Goal: Find specific page/section: Locate a particular part of the current website

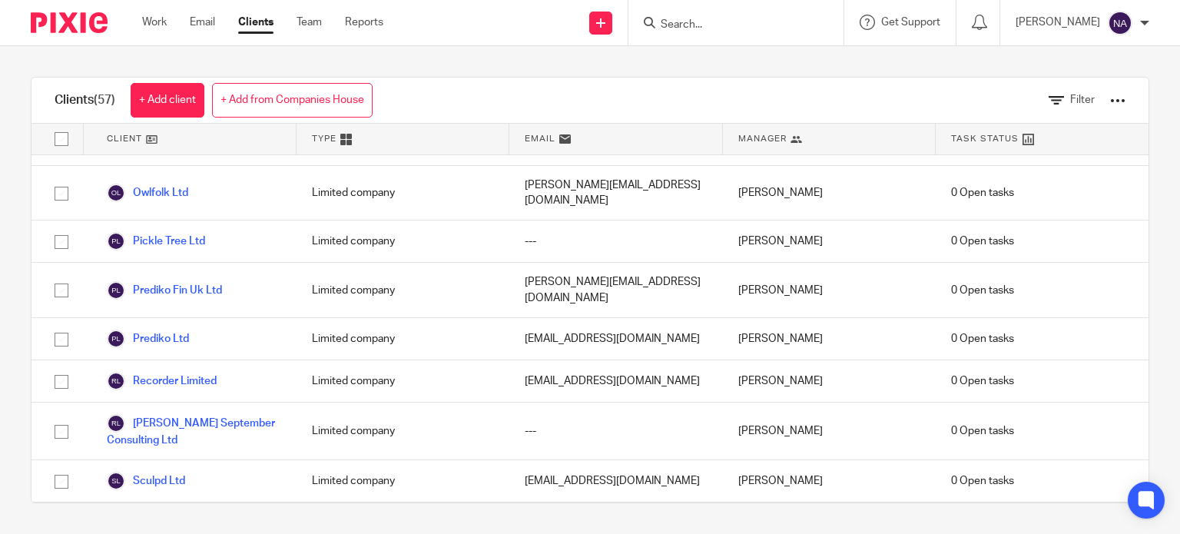
scroll to position [2142, 0]
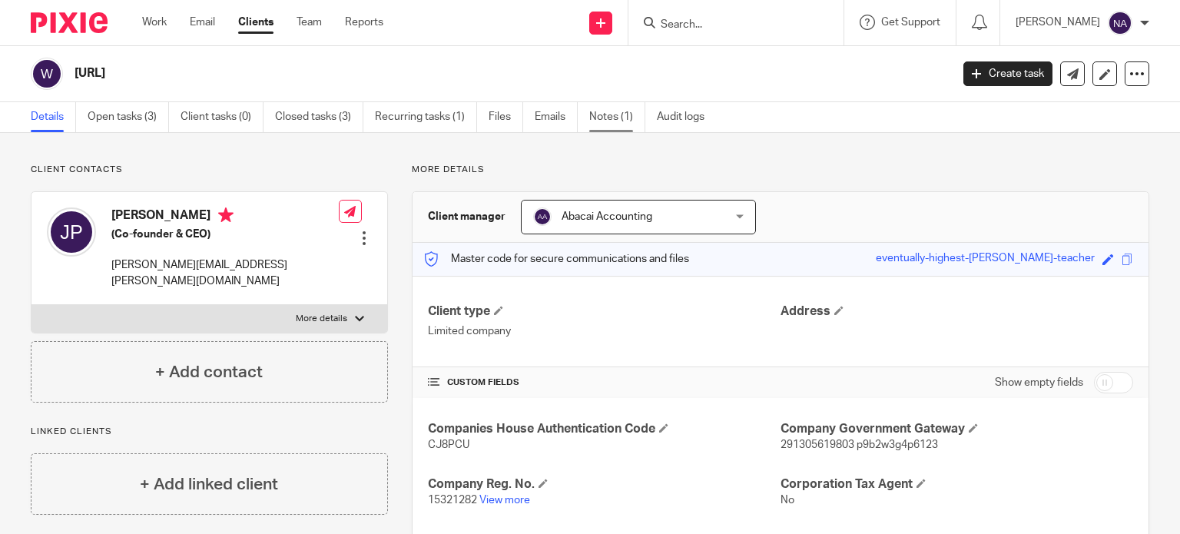
click at [592, 125] on link "Notes (1)" at bounding box center [617, 117] width 56 height 30
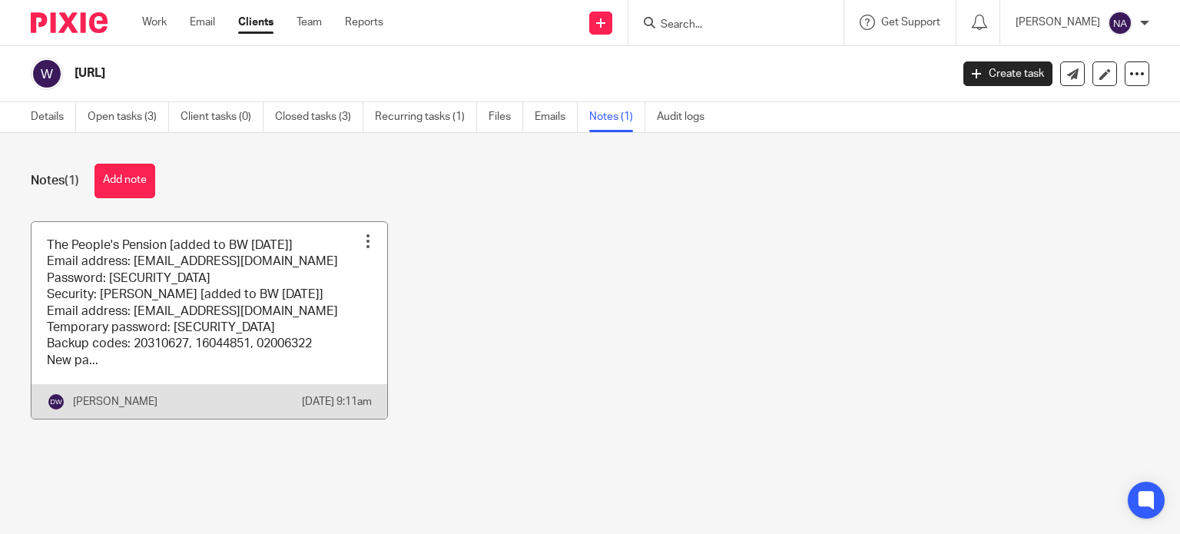
click at [218, 339] on link at bounding box center [210, 320] width 356 height 197
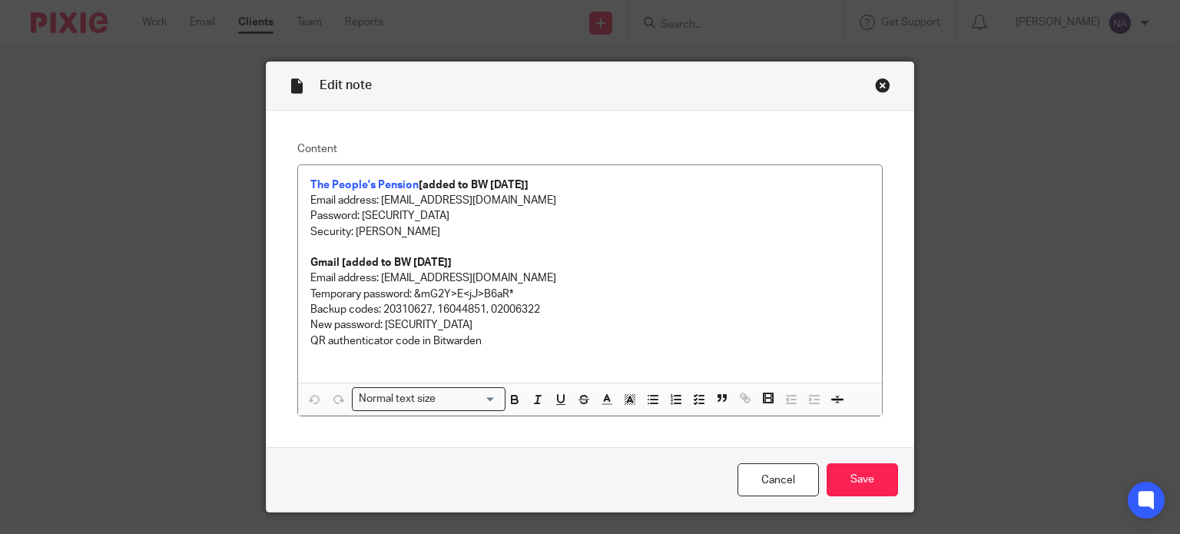
click at [875, 83] on div "Close this dialog window" at bounding box center [882, 85] width 15 height 15
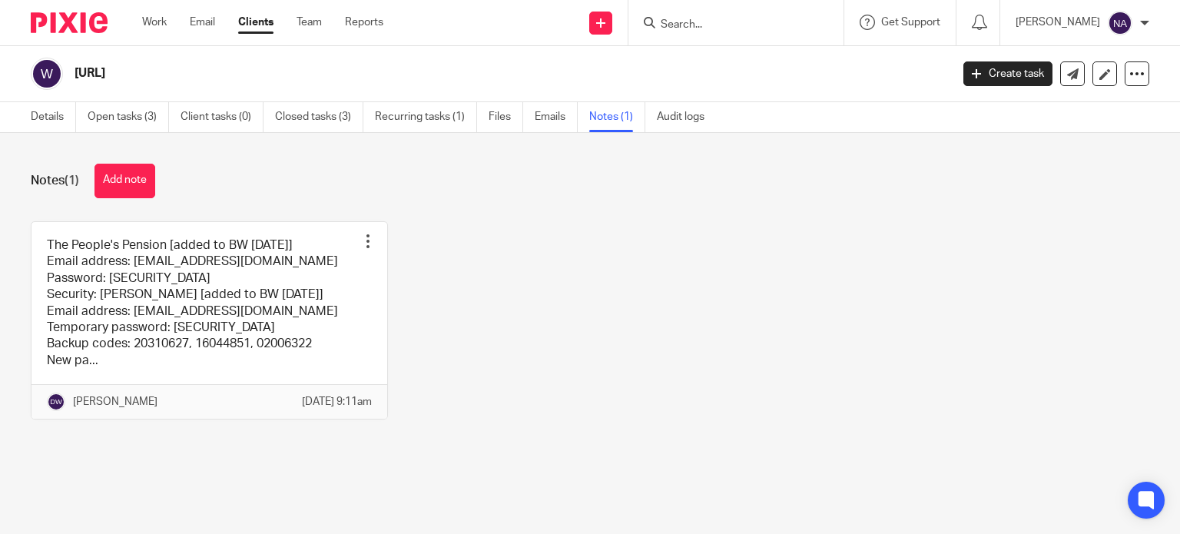
click at [661, 253] on div "The People's Pension [added to BW [DATE]] Email address: [EMAIL_ADDRESS][DOMAIN…" at bounding box center [578, 332] width 1143 height 222
